Goal: Navigation & Orientation: Find specific page/section

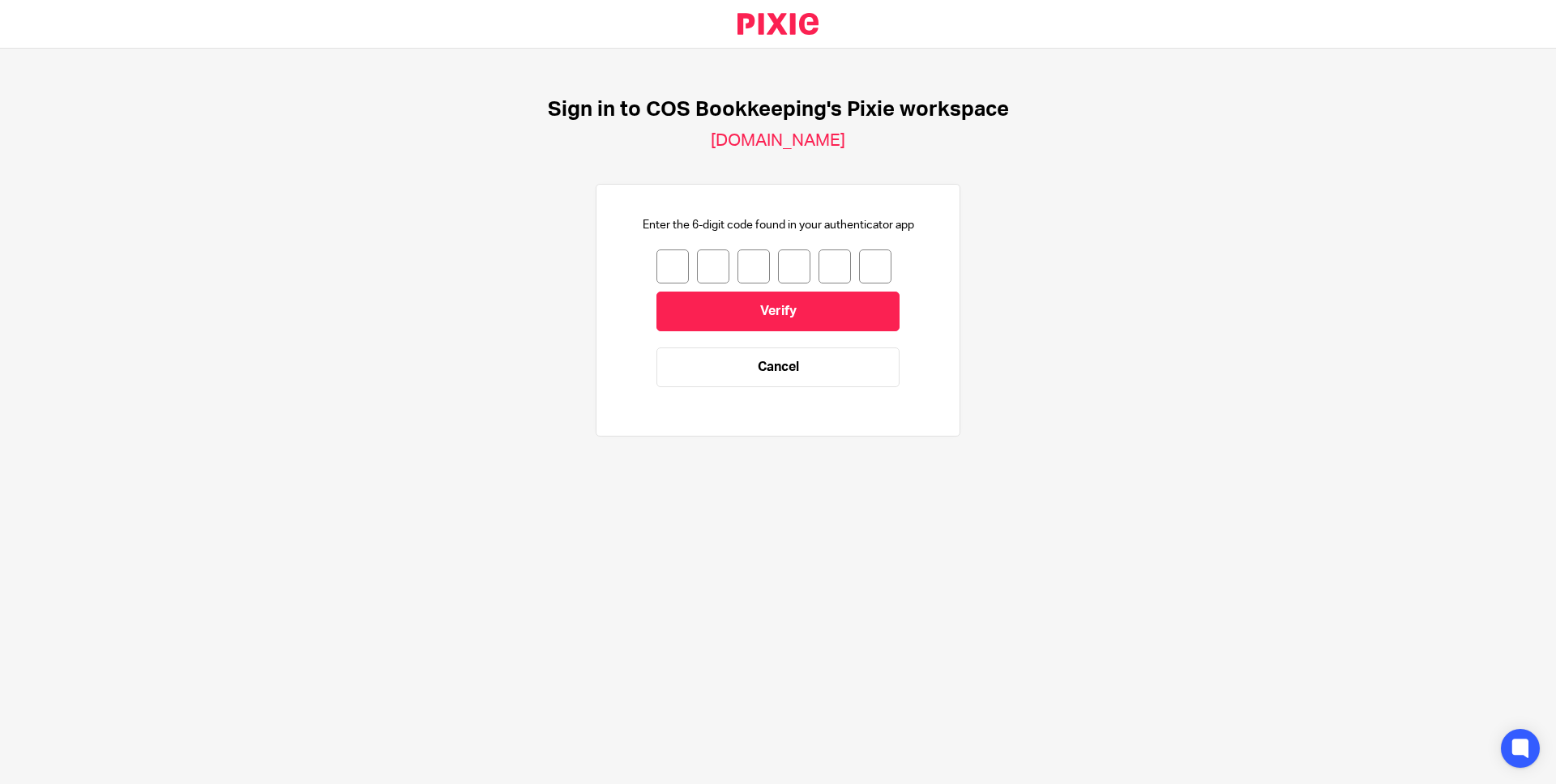
click at [700, 270] on input "number" at bounding box center [713, 266] width 32 height 34
click at [663, 266] on input "number" at bounding box center [672, 266] width 32 height 34
click at [658, 263] on input "number" at bounding box center [672, 266] width 32 height 34
type input "4"
type input "5"
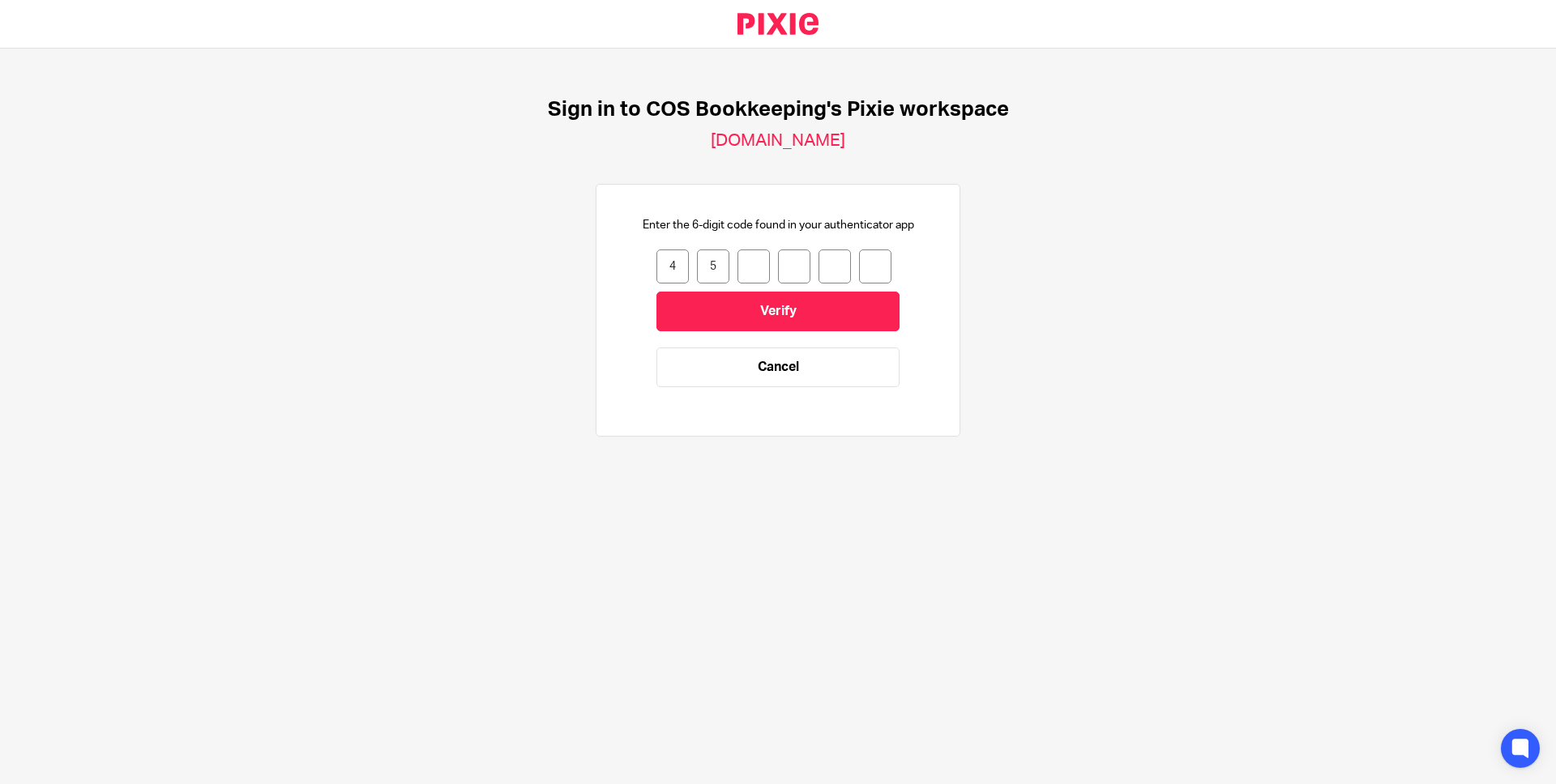
type input "9"
type input "5"
type input "6"
click at [746, 320] on input "Verify" at bounding box center [778, 311] width 243 height 40
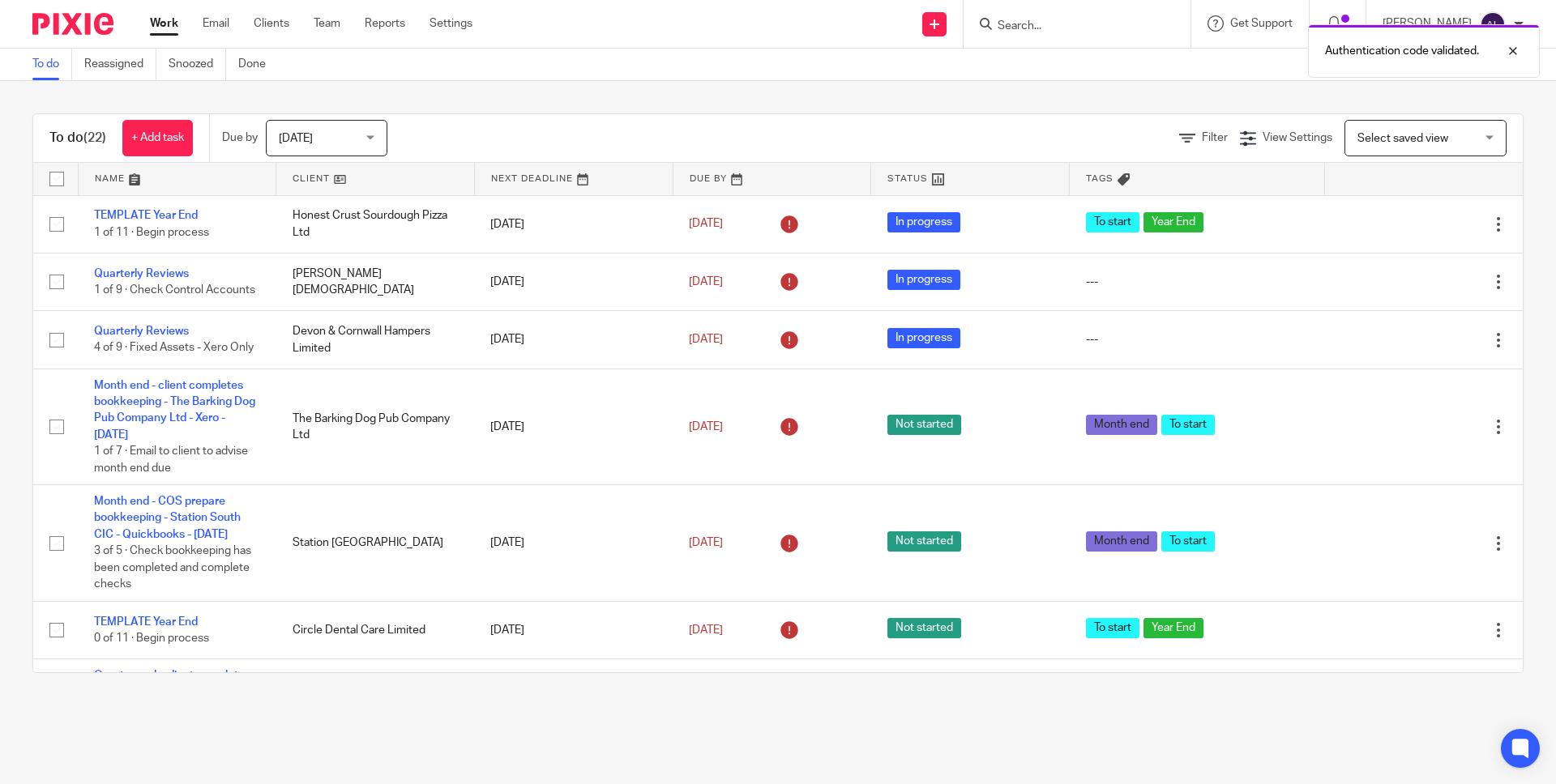
click at [328, 132] on span "[DATE]" at bounding box center [322, 137] width 86 height 34
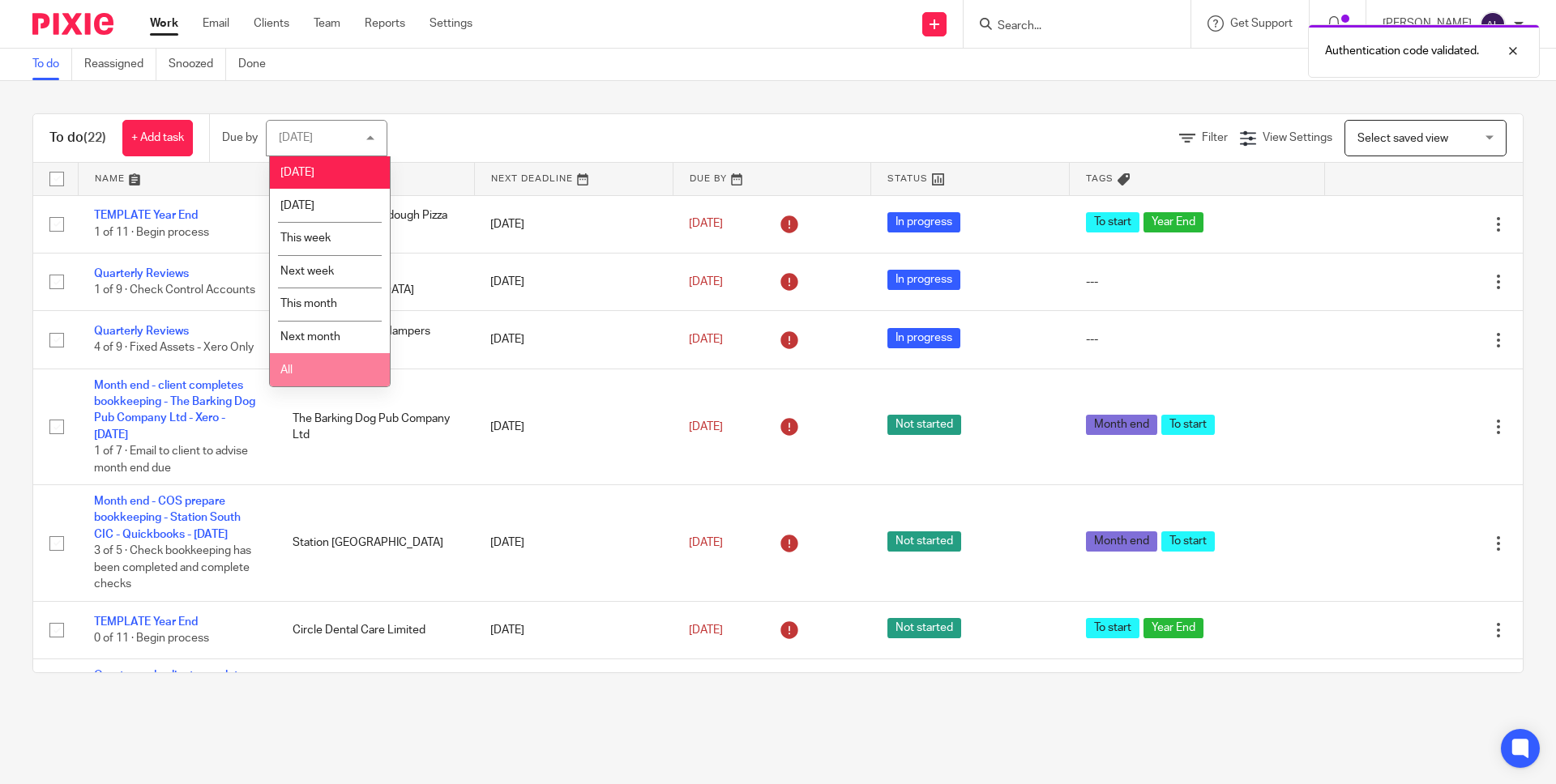
click at [300, 376] on li "All" at bounding box center [329, 370] width 120 height 33
